Goal: Task Accomplishment & Management: Use online tool/utility

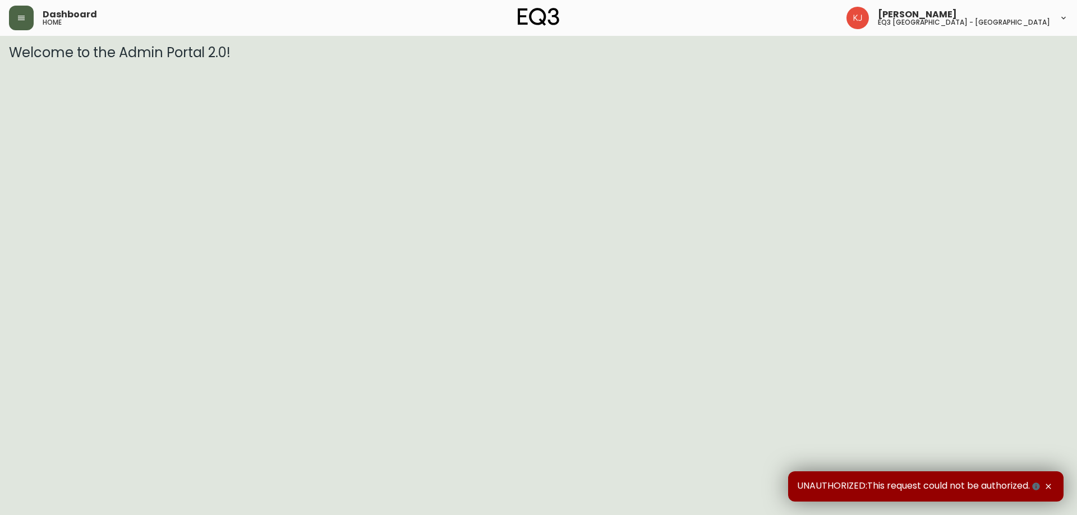
click at [14, 11] on button "button" at bounding box center [21, 18] width 25 height 25
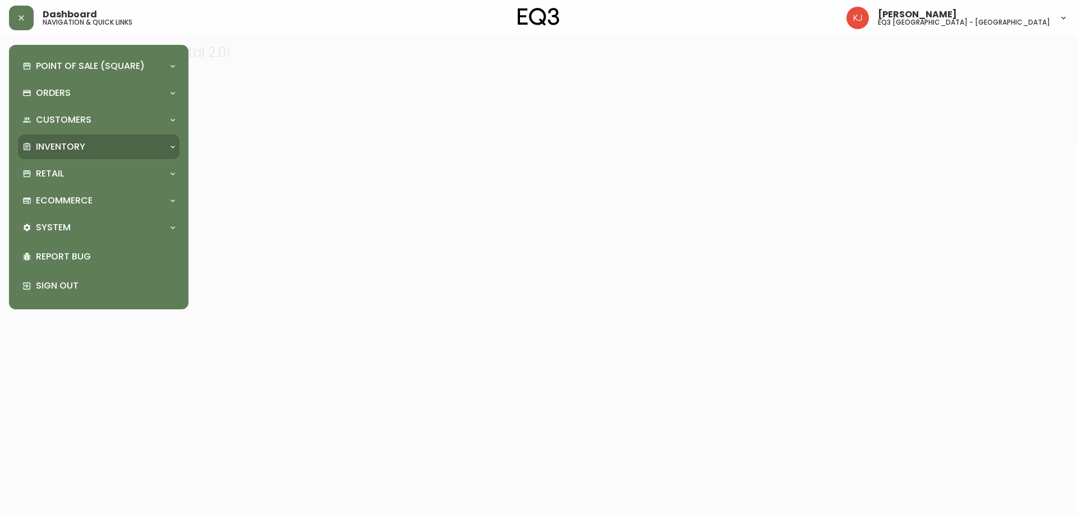
click at [80, 146] on p "Inventory" at bounding box center [60, 147] width 49 height 12
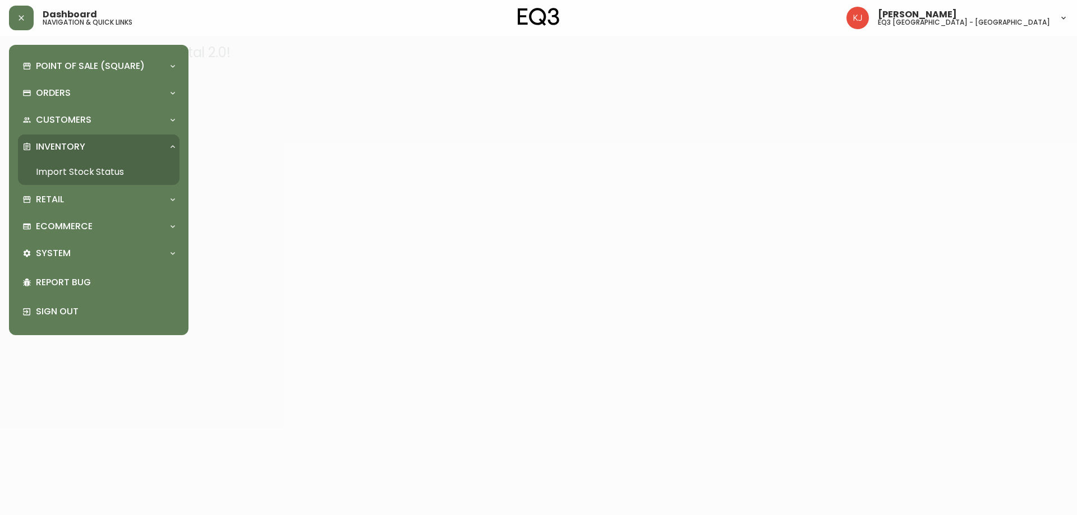
click at [121, 171] on link "Import Stock Status" at bounding box center [98, 172] width 161 height 26
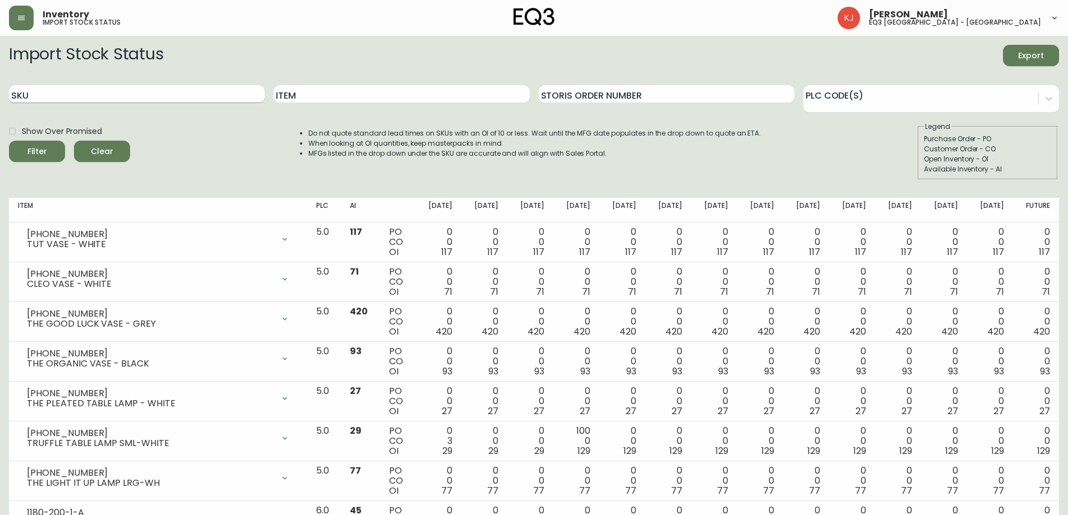
click at [148, 90] on input "SKU" at bounding box center [137, 94] width 256 height 18
paste input "3180-423-1"
type input "3180-423-1"
click at [9, 141] on button "Filter" at bounding box center [37, 151] width 56 height 21
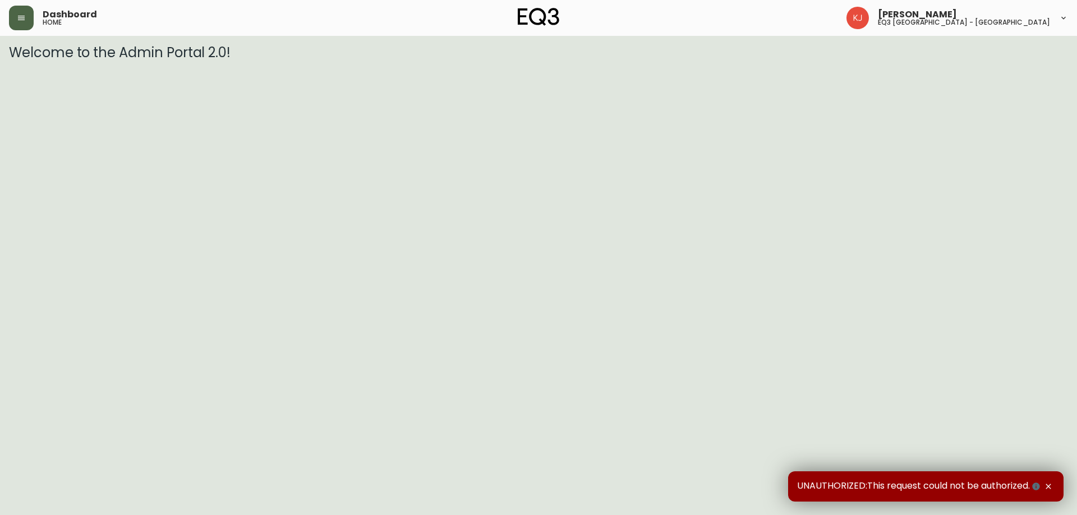
click at [22, 29] on button "button" at bounding box center [21, 18] width 25 height 25
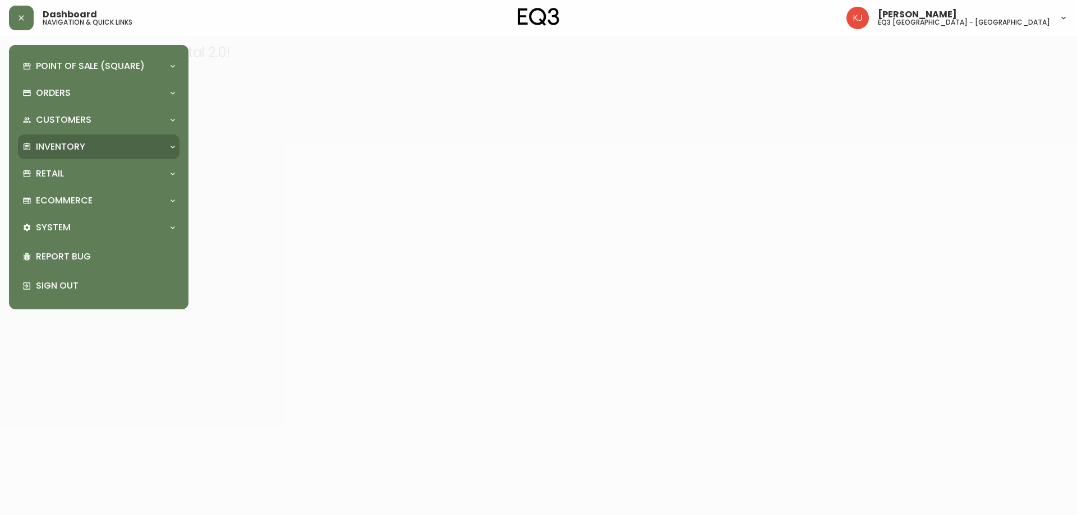
click at [92, 146] on div "Inventory" at bounding box center [92, 147] width 141 height 12
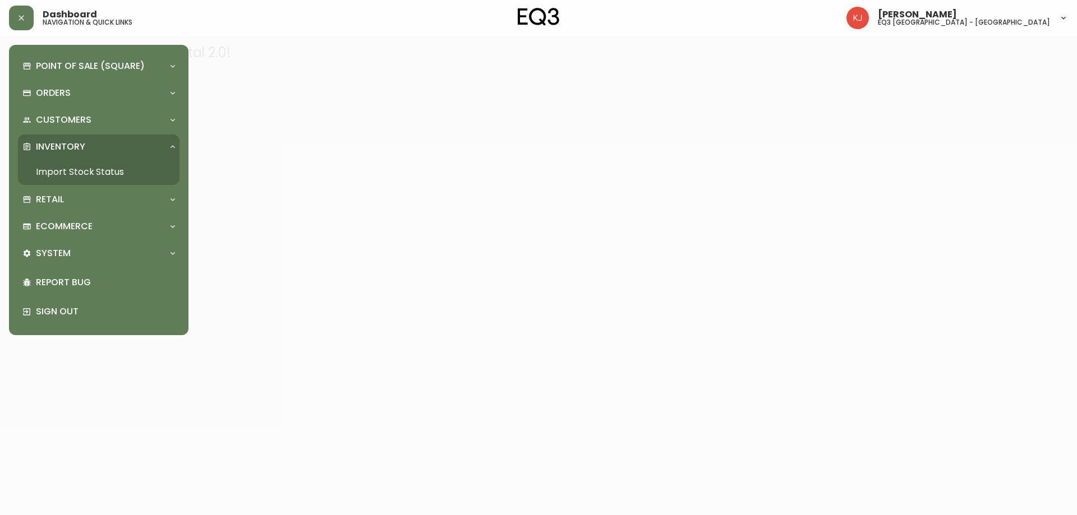
click at [77, 136] on div "Inventory" at bounding box center [98, 147] width 161 height 25
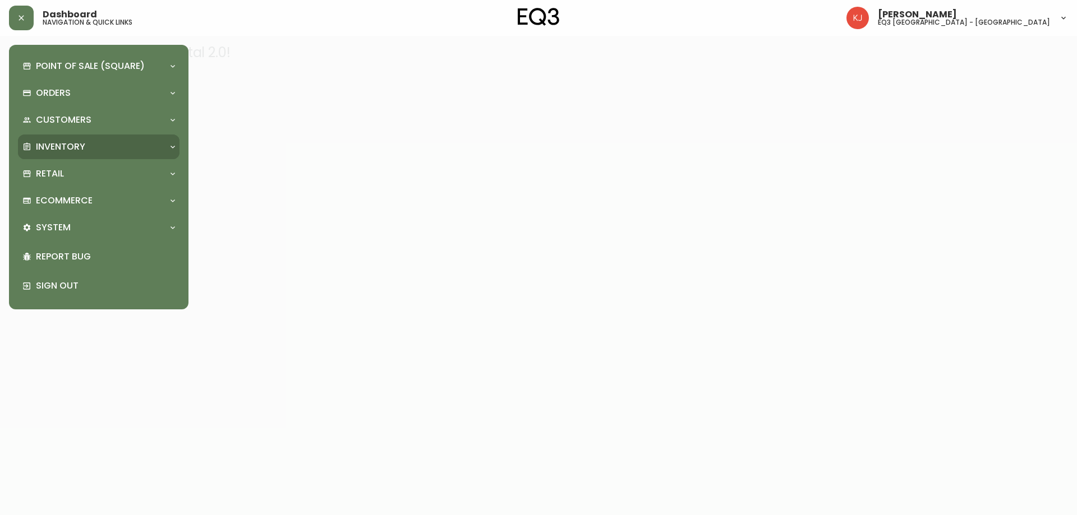
click at [76, 141] on p "Inventory" at bounding box center [60, 147] width 49 height 12
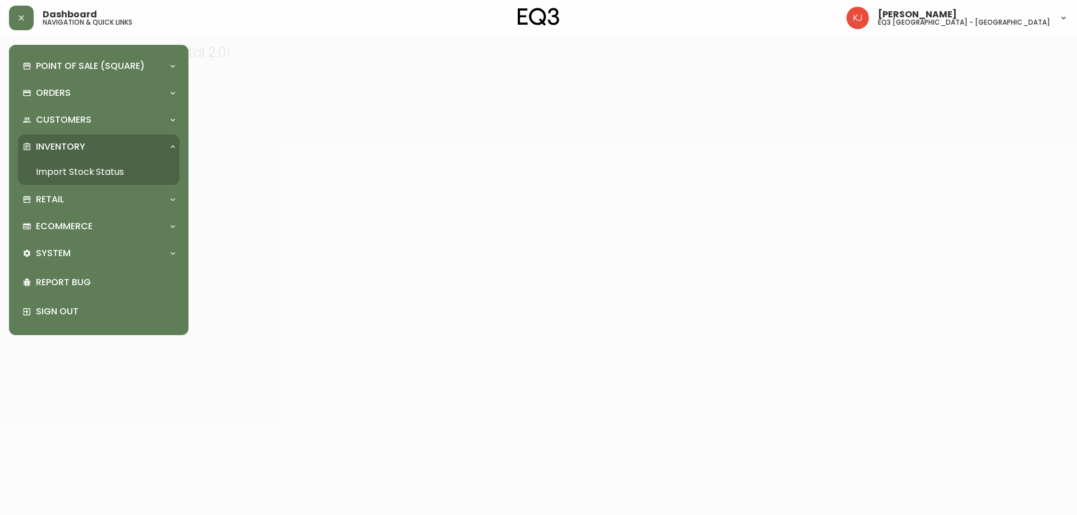
click at [77, 168] on link "Import Stock Status" at bounding box center [98, 172] width 161 height 26
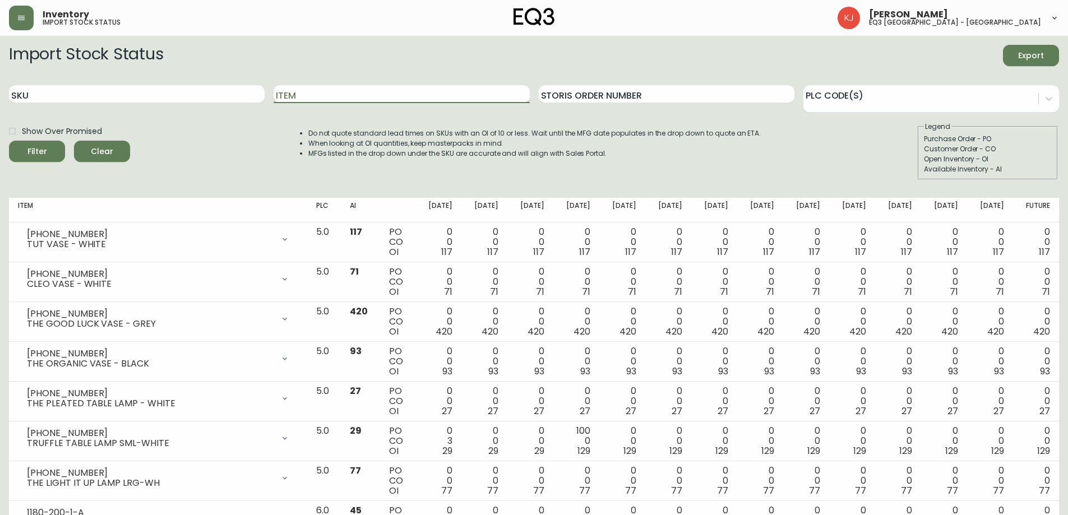
click at [287, 95] on input "Item" at bounding box center [402, 94] width 256 height 18
type input "STEM"
click at [9, 141] on button "Filter" at bounding box center [37, 151] width 56 height 21
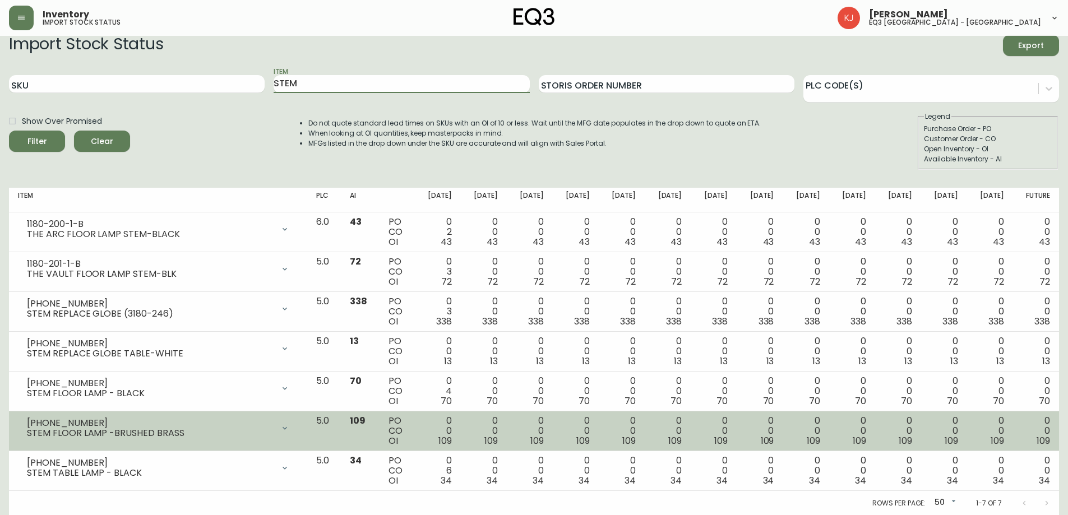
scroll to position [11, 0]
